Goal: Information Seeking & Learning: Learn about a topic

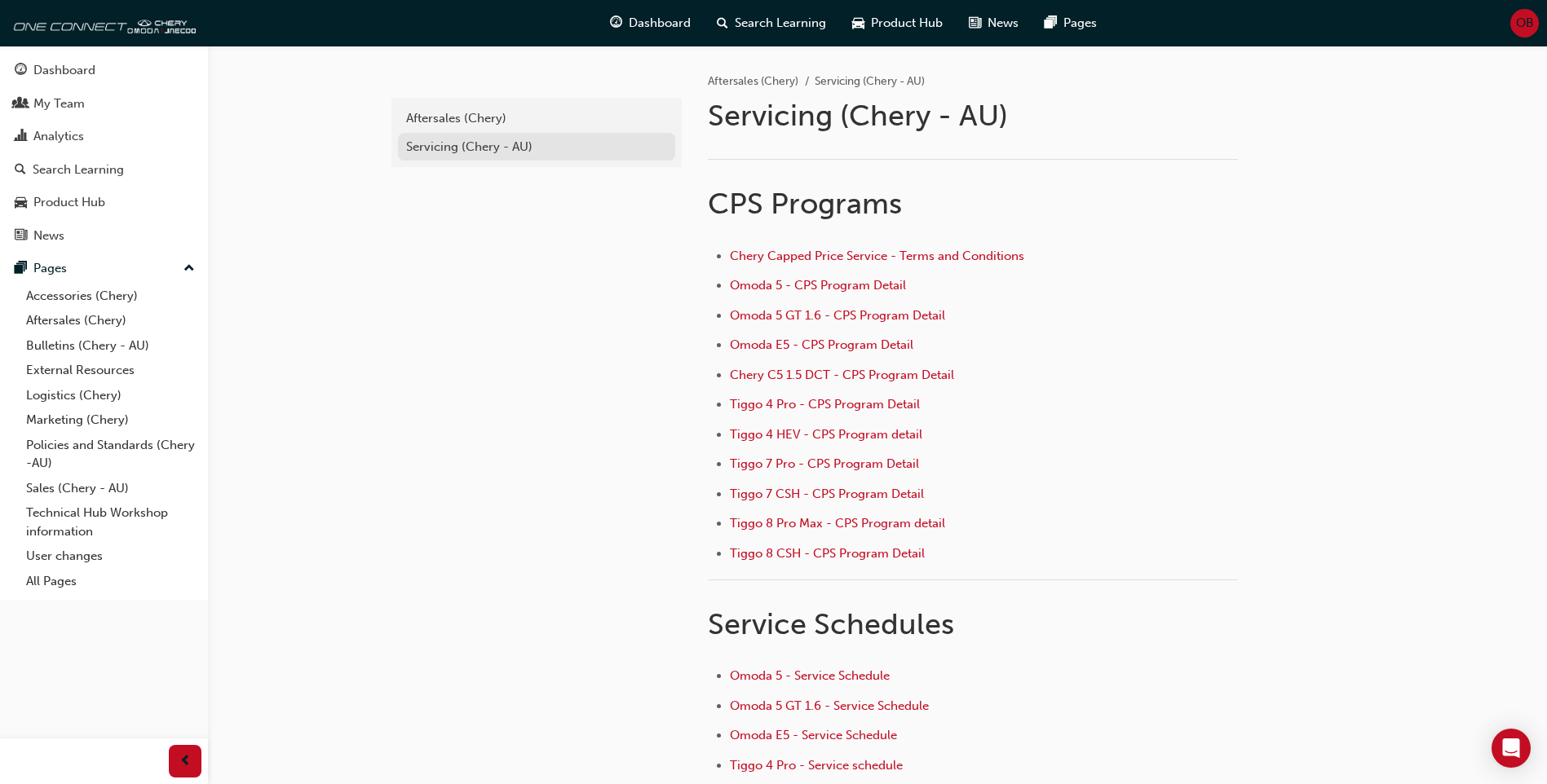
click at [471, 146] on div "Servicing (Chery - AU)" at bounding box center [537, 147] width 261 height 19
click at [131, 521] on link "Technical Hub Workshop information" at bounding box center [110, 522] width 182 height 43
